Goal: Navigation & Orientation: Find specific page/section

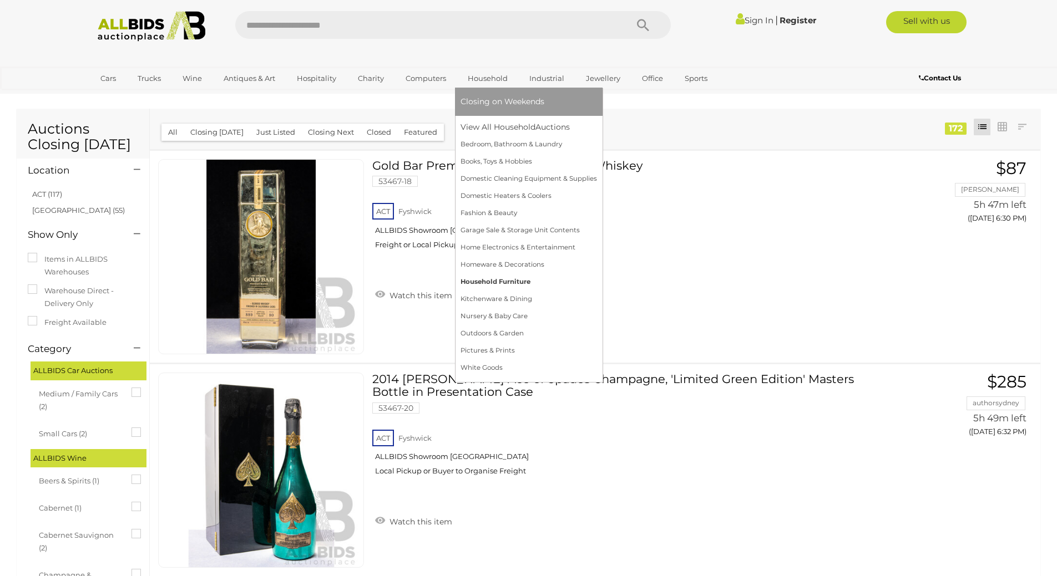
click at [489, 280] on link "Household Furniture" at bounding box center [528, 281] width 136 height 17
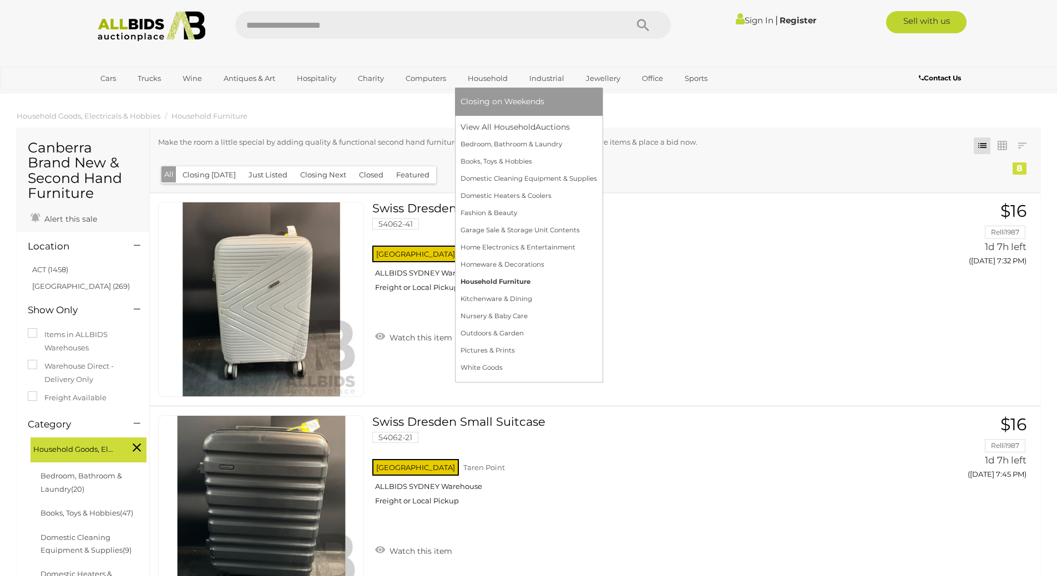
click at [473, 281] on link "Household Furniture" at bounding box center [528, 281] width 136 height 17
click at [472, 281] on link "Household Furniture" at bounding box center [528, 281] width 136 height 17
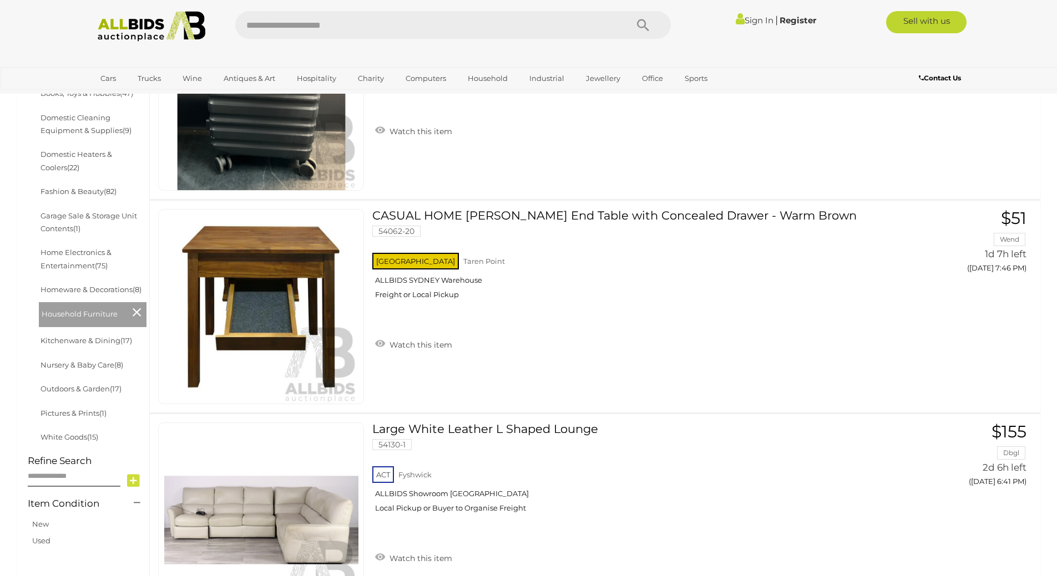
scroll to position [444, 0]
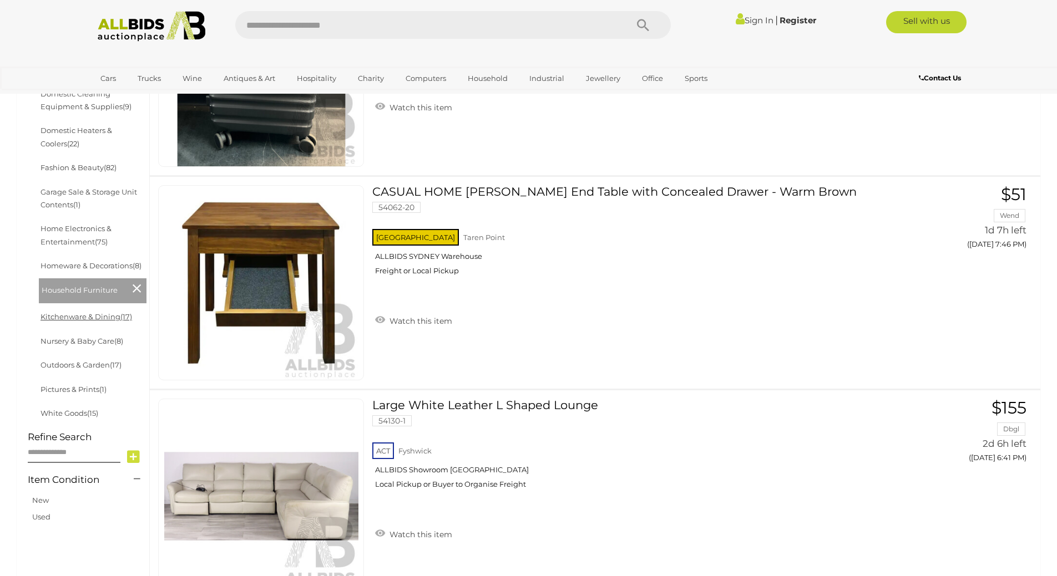
click at [90, 312] on link "Kitchenware & Dining (17)" at bounding box center [86, 316] width 92 height 9
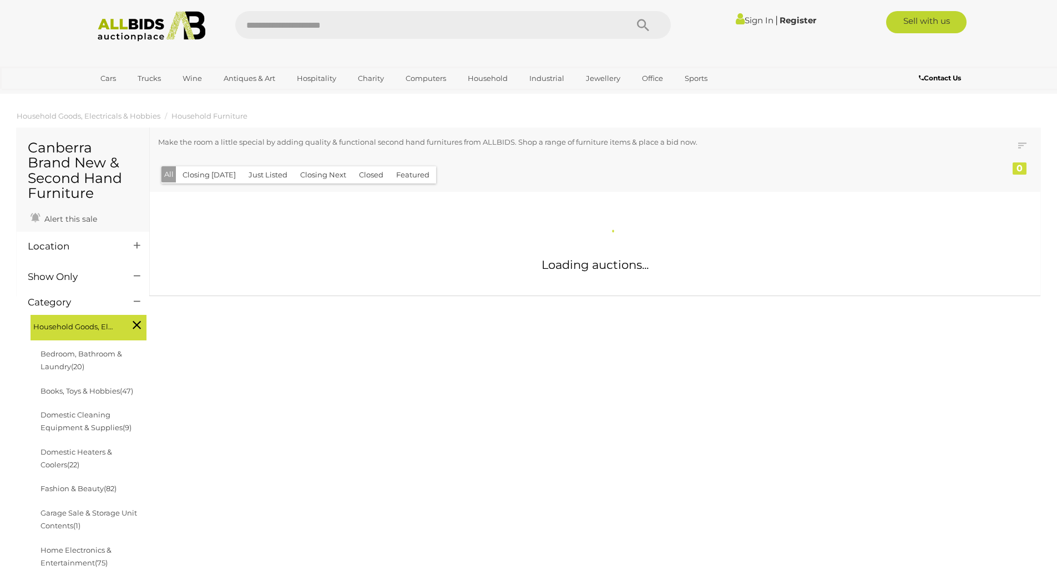
scroll to position [321, 0]
